Goal: Task Accomplishment & Management: Complete application form

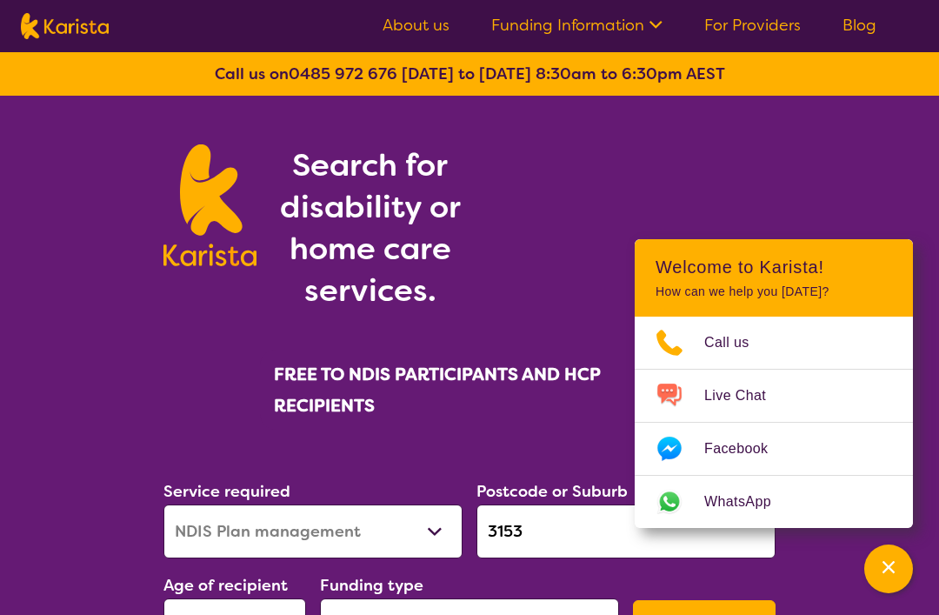
select select "NDIS Plan management"
select select "AD"
select select "NDIS"
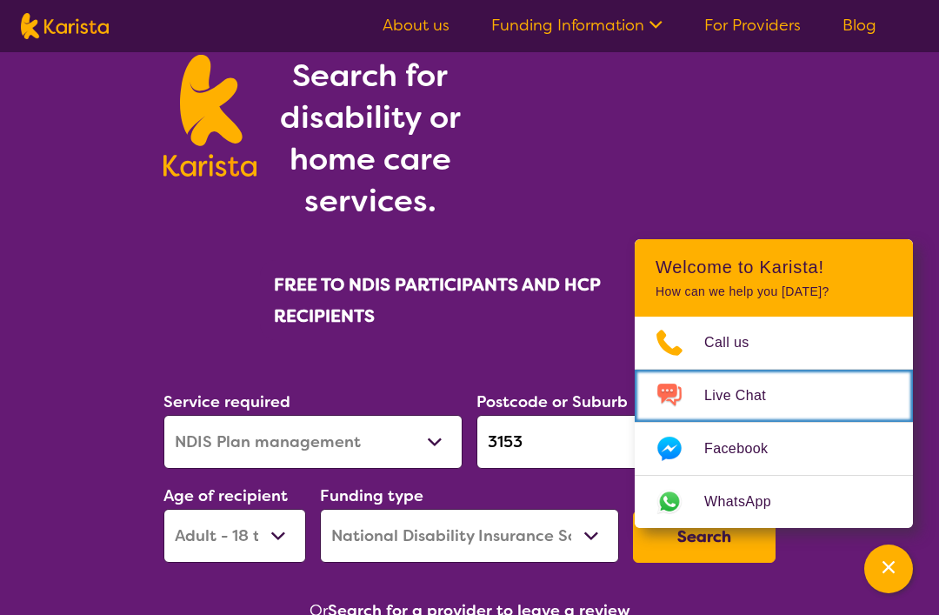
click at [821, 399] on link "Live Chat" at bounding box center [774, 395] width 278 height 52
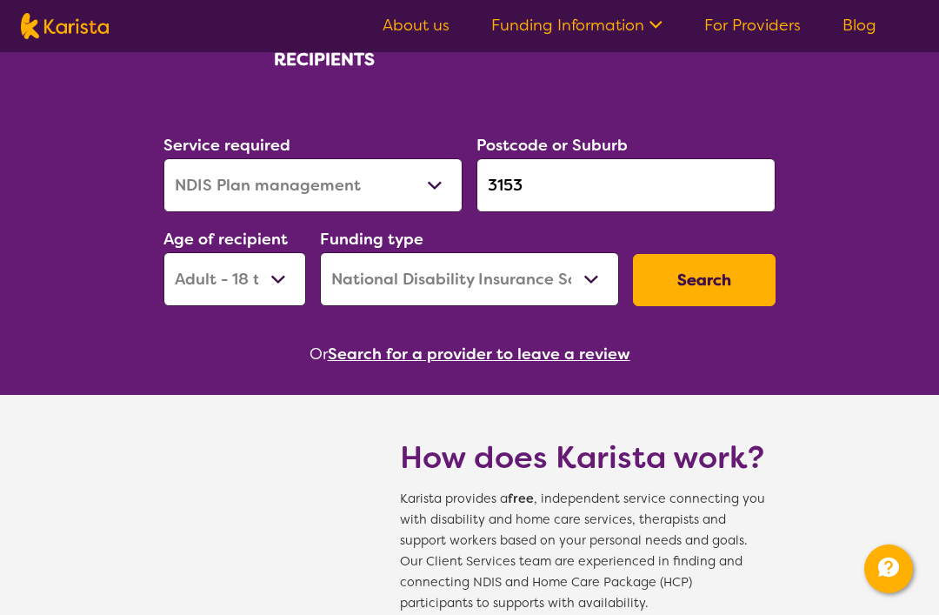
scroll to position [345, 0]
click at [718, 281] on button "Search" at bounding box center [704, 281] width 143 height 52
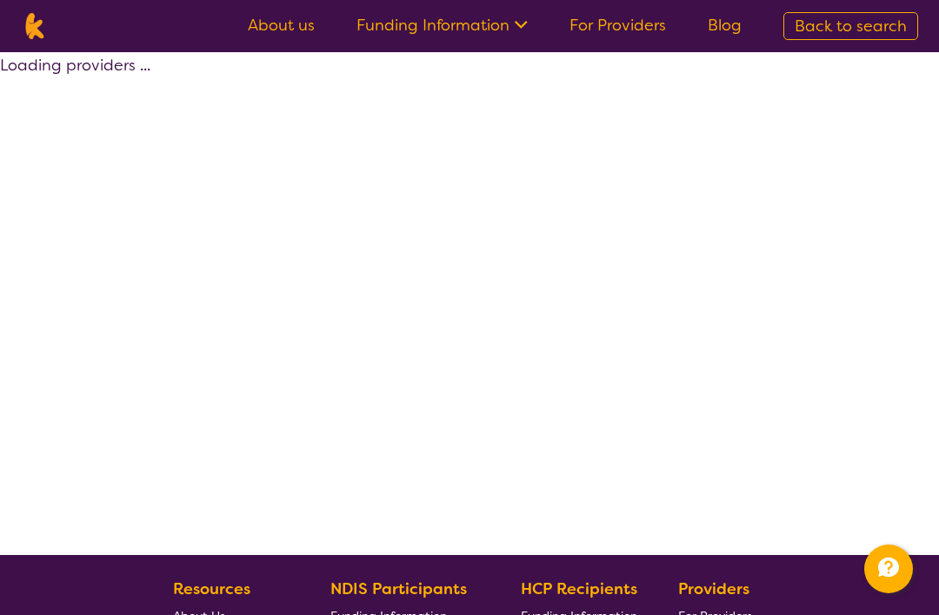
select select "by_score"
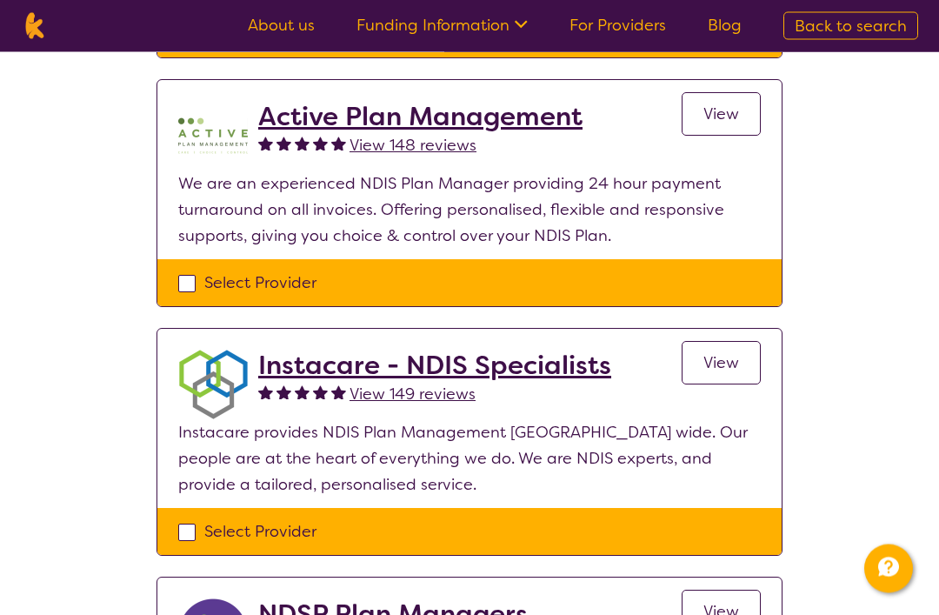
scroll to position [871, 0]
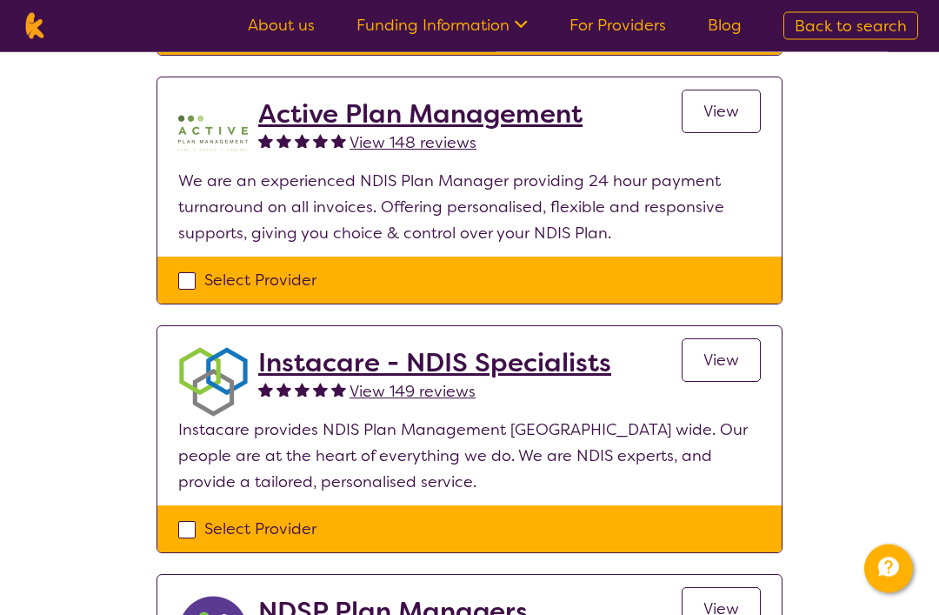
click at [421, 364] on h2 "Instacare - NDIS Specialists" at bounding box center [434, 363] width 353 height 31
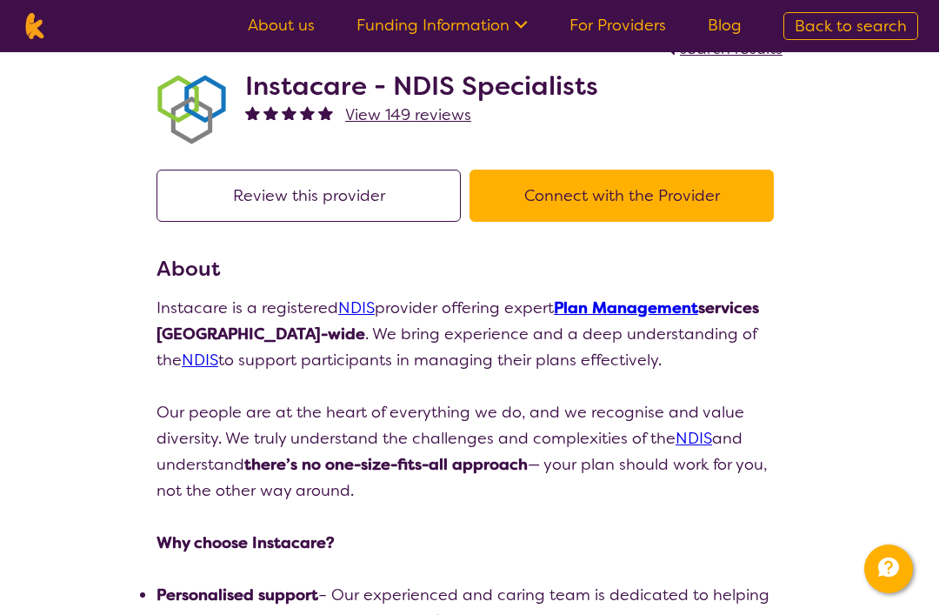
scroll to position [29, 0]
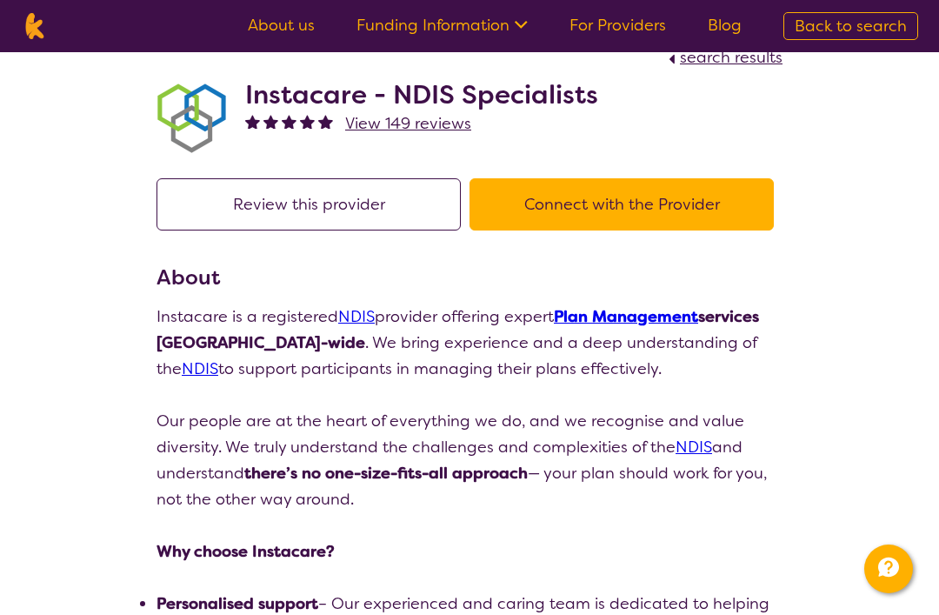
click at [429, 124] on span "View 149 reviews" at bounding box center [408, 123] width 126 height 21
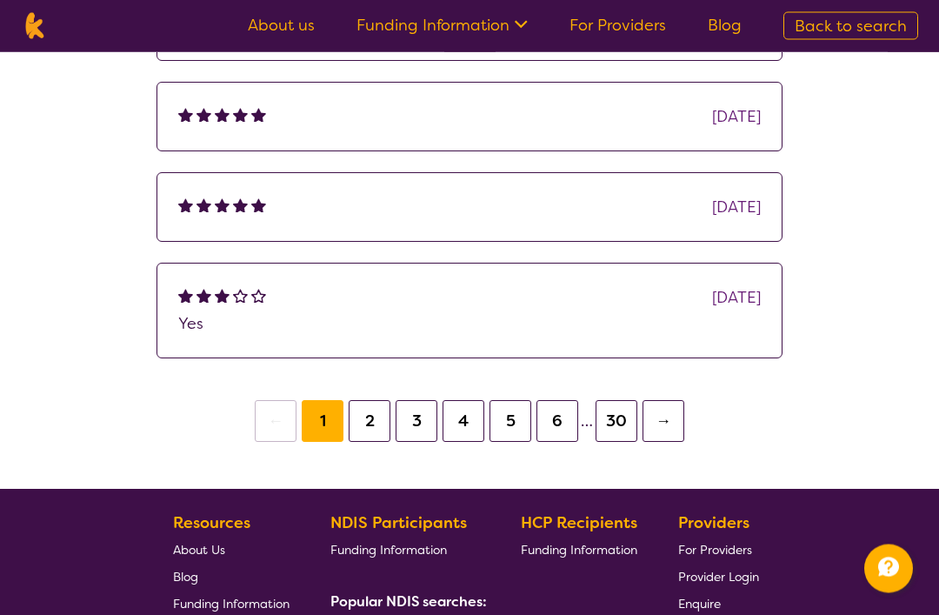
click at [365, 416] on button "2" at bounding box center [370, 422] width 42 height 42
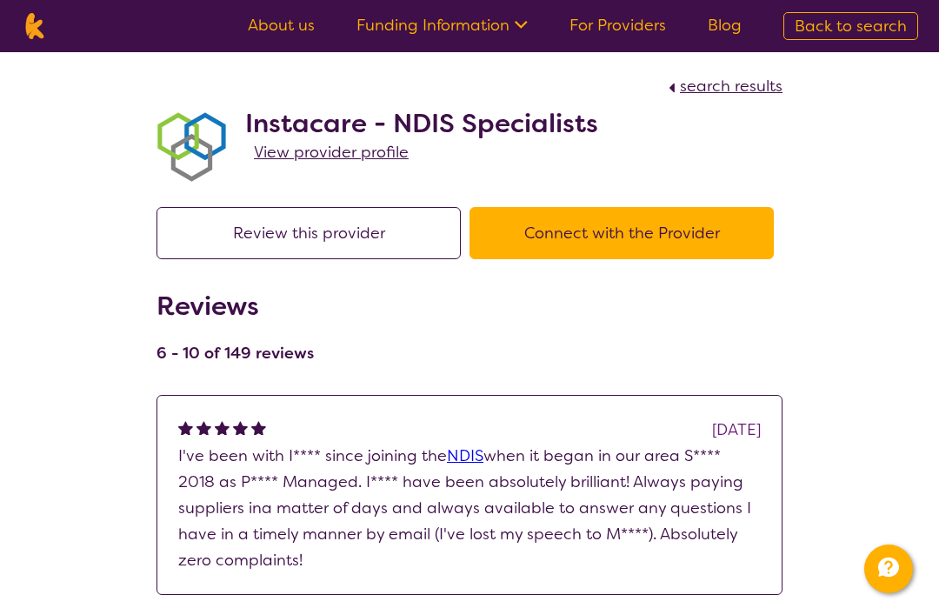
click at [647, 231] on button "Connect with the Provider" at bounding box center [621, 233] width 304 height 52
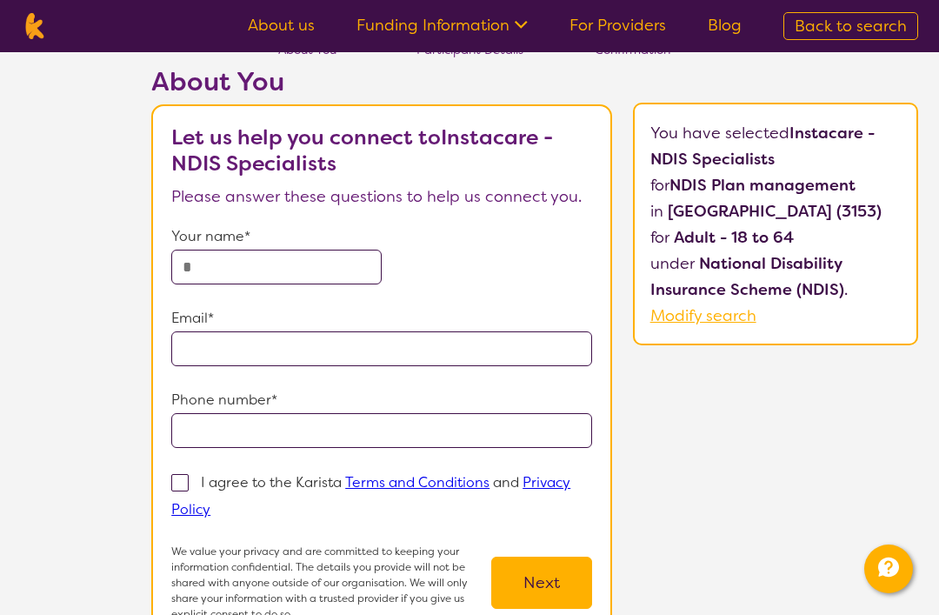
scroll to position [72, 0]
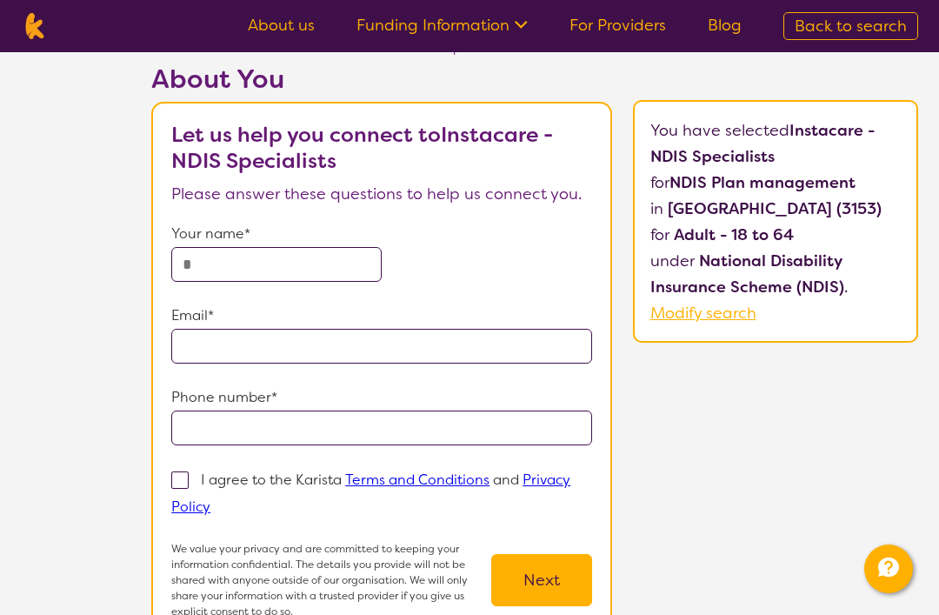
click at [273, 279] on input "text" at bounding box center [276, 264] width 210 height 35
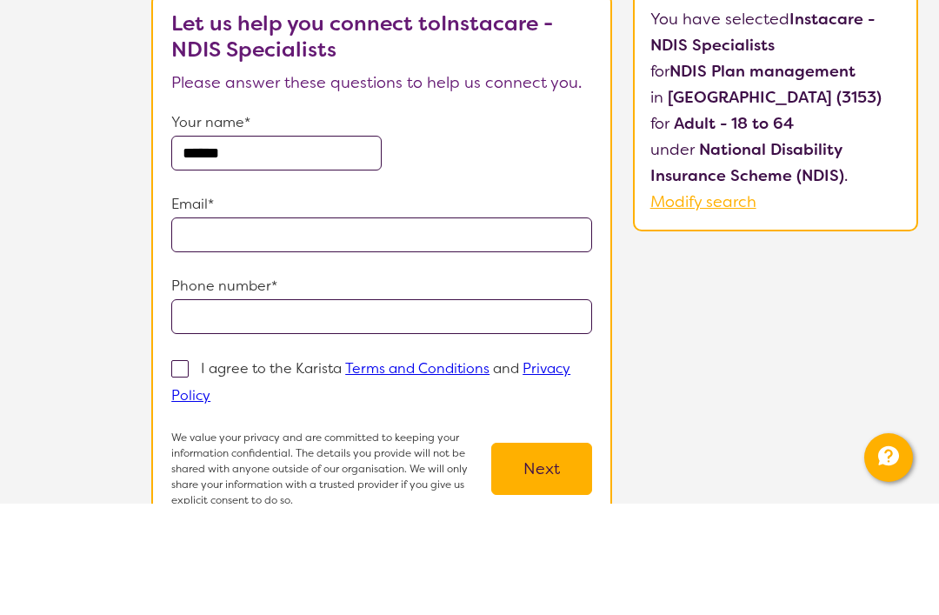
type input "******"
click at [298, 329] on input "email" at bounding box center [381, 346] width 421 height 35
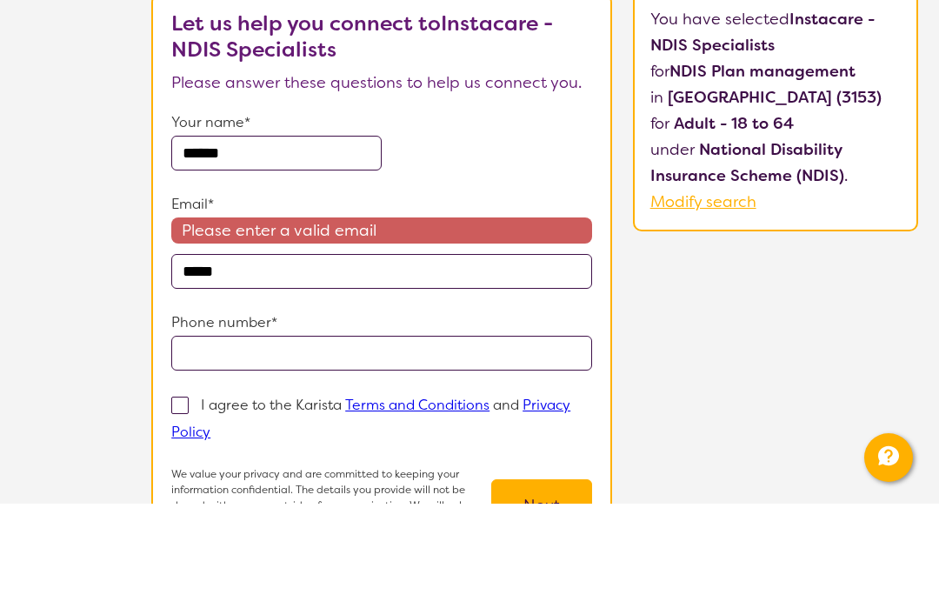
type input "******"
